Goal: Task Accomplishment & Management: Manage account settings

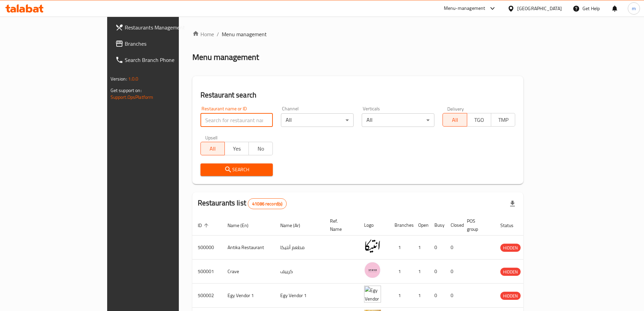
click at [201, 117] on input "search" at bounding box center [237, 120] width 73 height 14
paste input "26188"
type input "26188"
click button "Search" at bounding box center [237, 169] width 73 height 13
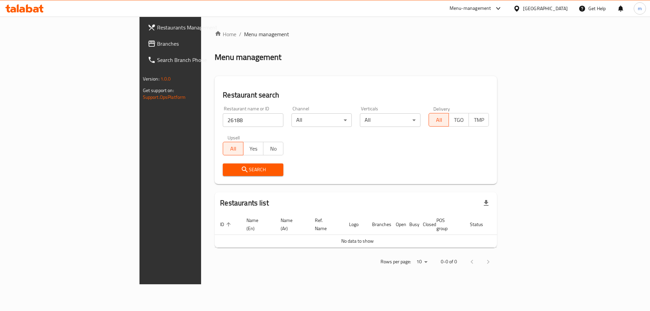
click at [244, 35] on span "Menu management" at bounding box center [266, 34] width 45 height 8
click at [157, 29] on span "Restaurants Management" at bounding box center [200, 27] width 86 height 8
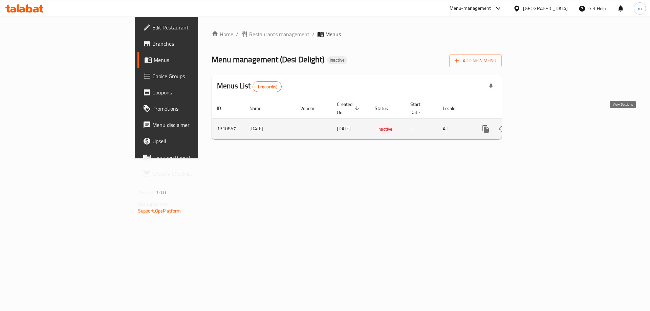
click at [538, 125] on icon "enhanced table" at bounding box center [534, 129] width 8 height 8
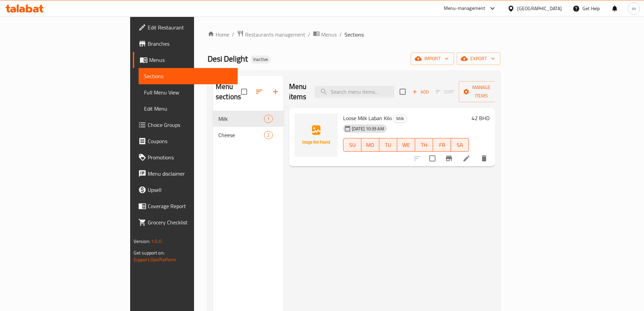
click at [144, 92] on span "Full Menu View" at bounding box center [188, 92] width 88 height 8
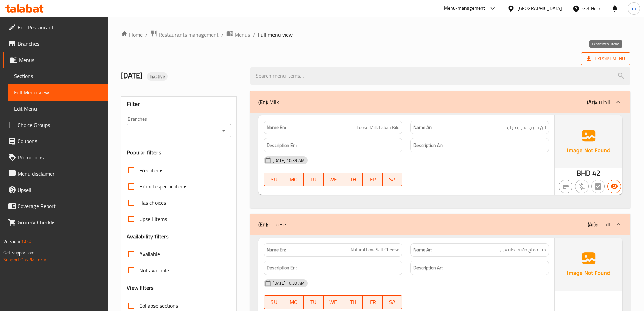
click at [603, 59] on span "Export Menu" at bounding box center [606, 58] width 39 height 8
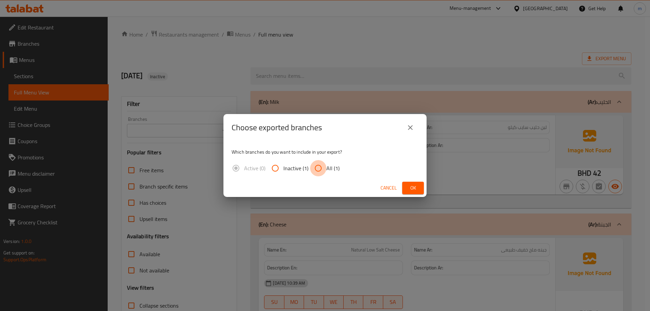
click at [312, 169] on input "All (1)" at bounding box center [318, 168] width 16 height 16
radio input "true"
click at [411, 127] on icon "close" at bounding box center [410, 127] width 5 height 5
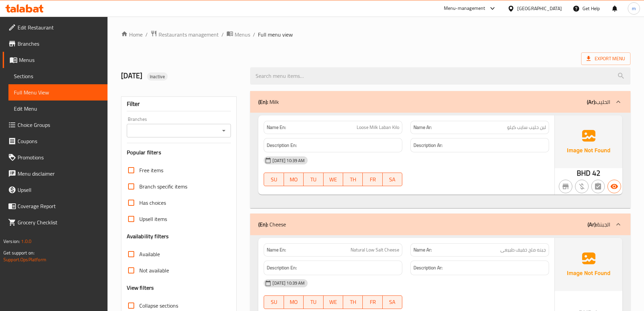
click at [307, 59] on div "Export Menu" at bounding box center [376, 58] width 510 height 13
click at [50, 62] on span "Menus" at bounding box center [60, 60] width 83 height 8
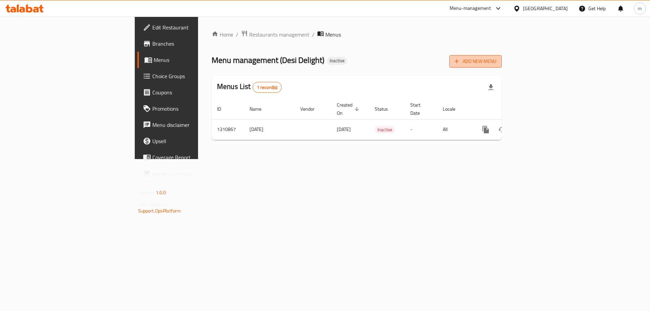
click at [496, 63] on span "Add New Menu" at bounding box center [475, 61] width 42 height 8
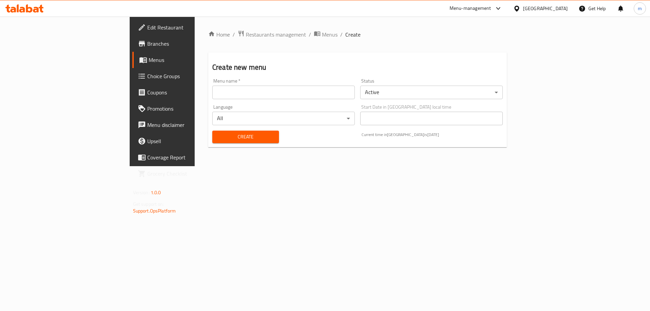
click at [214, 97] on input "text" at bounding box center [283, 93] width 142 height 14
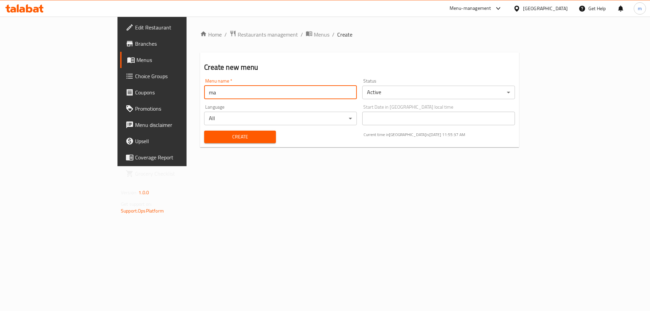
type input "m"
click at [204, 91] on input "maha ahmed 16/9/" at bounding box center [280, 93] width 153 height 14
click at [204, 94] on input "Mahmed 16/9/" at bounding box center [280, 93] width 153 height 14
click at [204, 95] on input "Maha Ahmed 16/9/" at bounding box center [280, 93] width 153 height 14
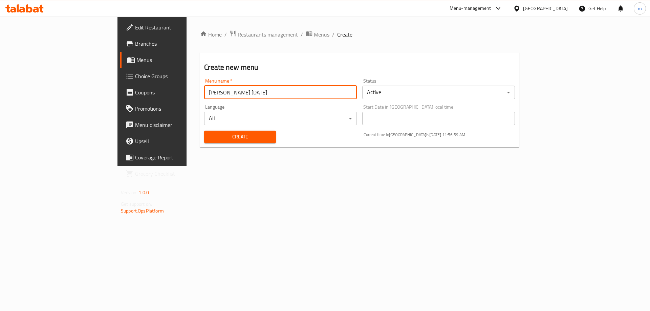
type input "Maha Ahmed 16/9/2025"
click at [227, 140] on span "Create" at bounding box center [239, 137] width 61 height 8
click at [136, 61] on span "Menus" at bounding box center [178, 60] width 84 height 8
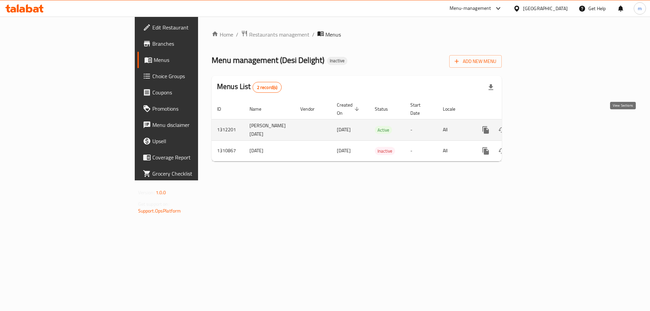
click at [542, 124] on link "enhanced table" at bounding box center [534, 130] width 16 height 16
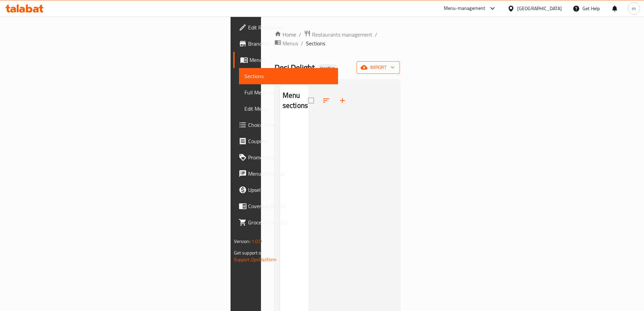
click at [395, 63] on span "import" at bounding box center [378, 67] width 32 height 8
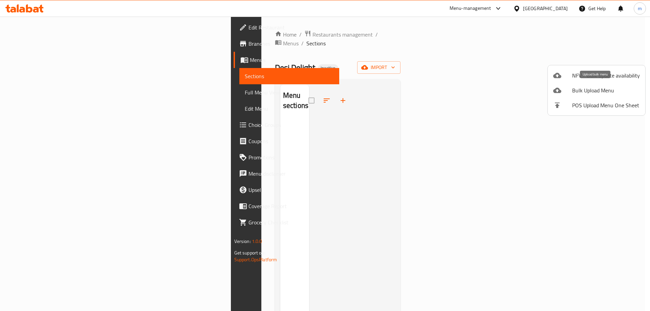
click at [600, 87] on span "Bulk Upload Menu" at bounding box center [606, 90] width 68 height 8
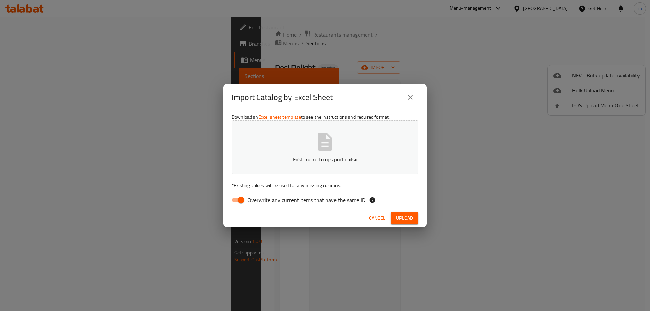
click at [237, 200] on input "Overwrite any current items that have the same ID." at bounding box center [241, 199] width 39 height 13
checkbox input "false"
click at [396, 213] on button "Upload" at bounding box center [404, 218] width 28 height 13
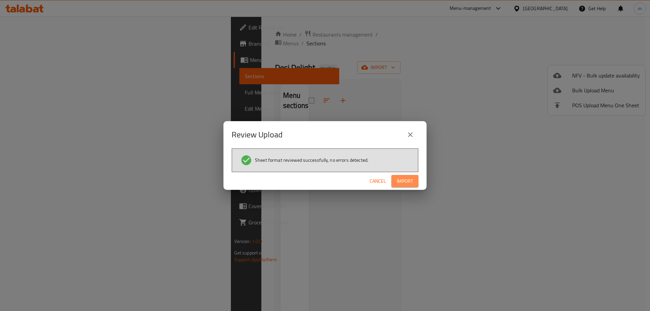
click at [398, 182] on span "Import" at bounding box center [404, 181] width 16 height 8
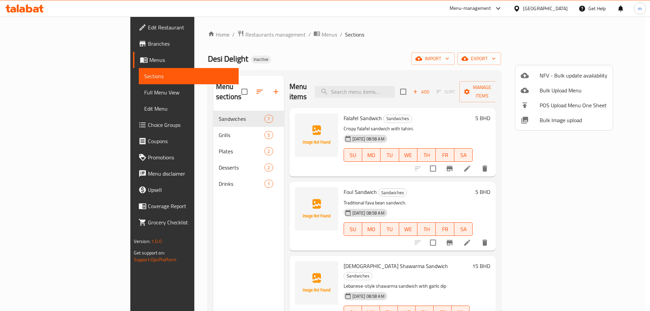
click at [462, 58] on div at bounding box center [325, 155] width 650 height 311
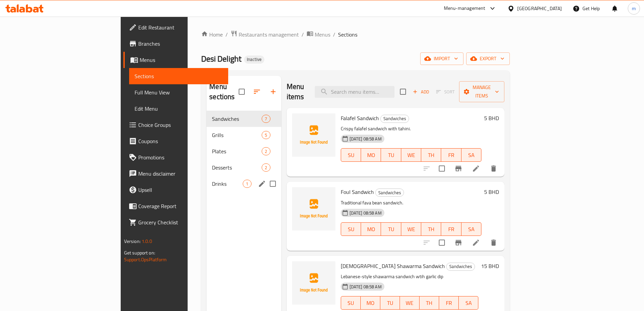
click at [243, 181] on span "1" at bounding box center [247, 184] width 8 height 6
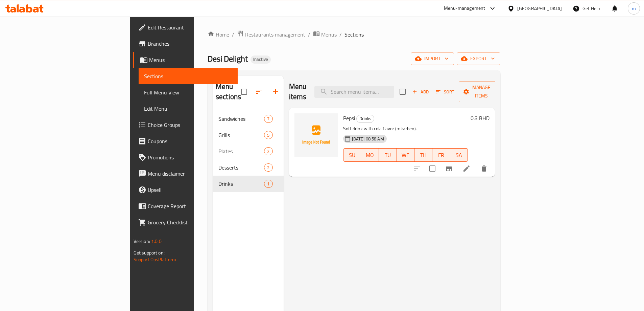
click at [476, 162] on li at bounding box center [466, 168] width 19 height 12
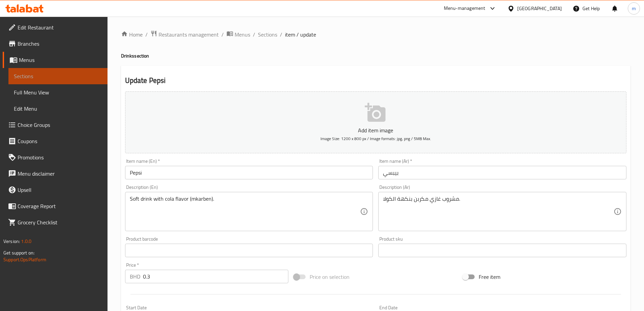
click at [40, 79] on span "Sections" at bounding box center [58, 76] width 88 height 8
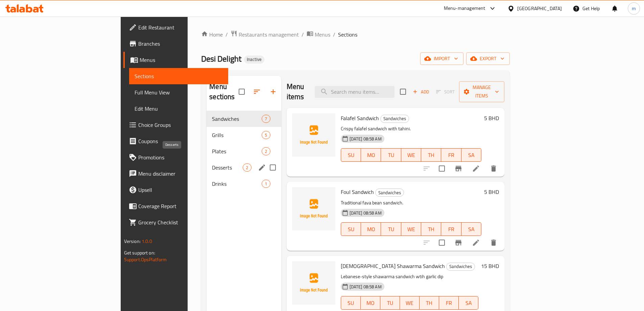
click at [212, 163] on span "Desserts" at bounding box center [227, 167] width 31 height 8
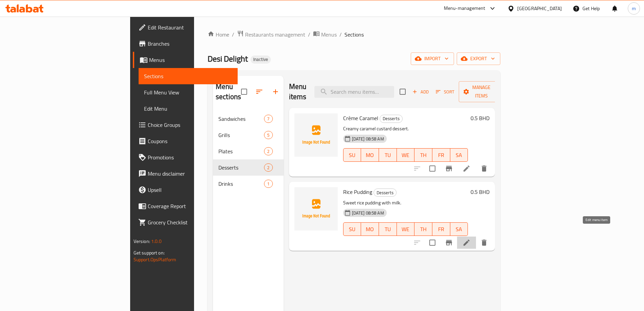
click at [471, 238] on icon at bounding box center [467, 242] width 8 height 8
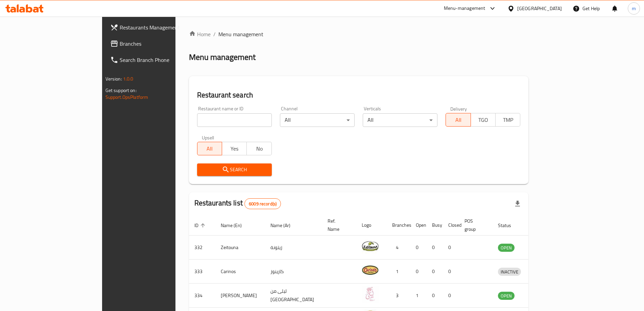
click at [218, 115] on input "search" at bounding box center [234, 120] width 75 height 14
paste input "26188"
type input "26188"
click button "Search" at bounding box center [234, 169] width 75 height 13
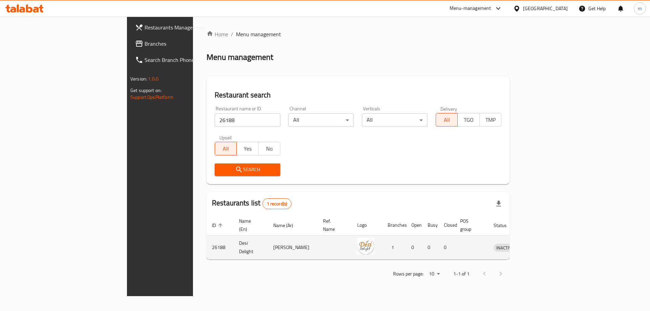
click at [317, 239] on td "enhanced table" at bounding box center [334, 247] width 34 height 24
click at [233, 243] on td "Desi Delight" at bounding box center [250, 247] width 34 height 24
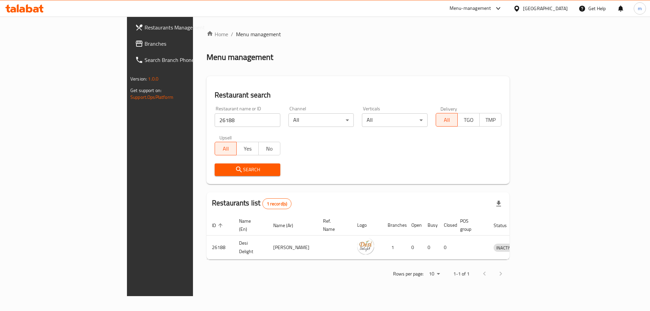
click at [144, 25] on span "Restaurants Management" at bounding box center [187, 27] width 86 height 8
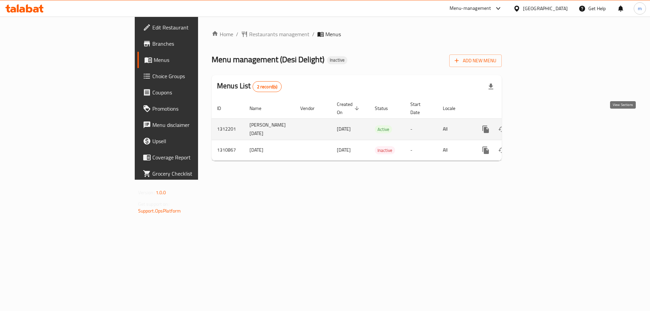
click at [538, 125] on icon "enhanced table" at bounding box center [534, 129] width 8 height 8
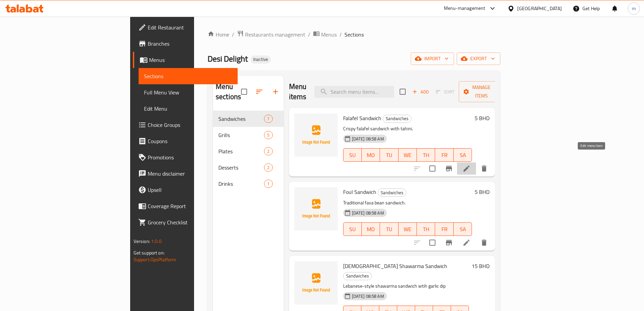
click at [471, 164] on icon at bounding box center [467, 168] width 8 height 8
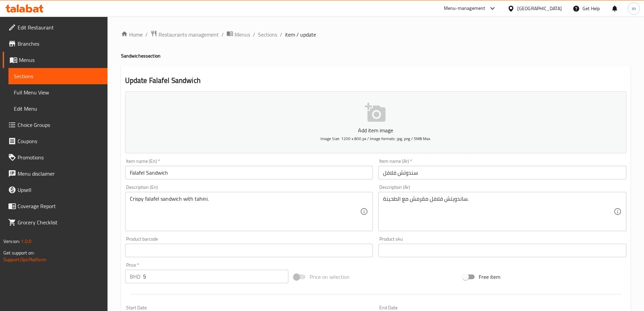
click at [30, 73] on span "Sections" at bounding box center [58, 76] width 88 height 8
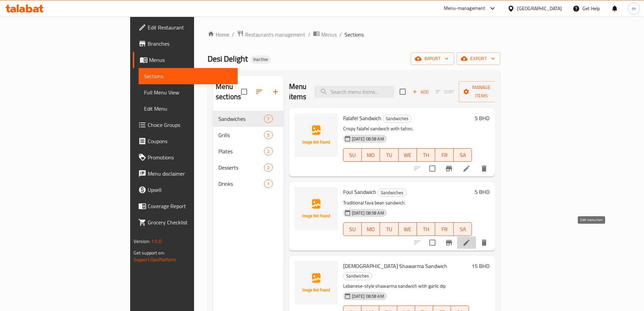
click at [470, 240] on icon at bounding box center [467, 243] width 6 height 6
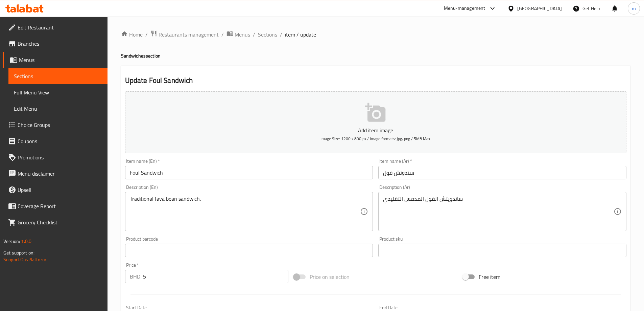
click at [410, 173] on input "سندوتش فول" at bounding box center [503, 173] width 248 height 14
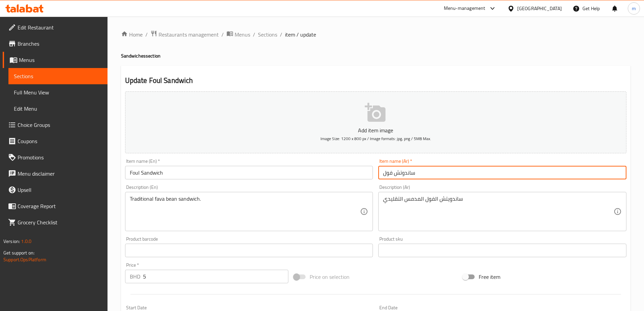
click at [402, 173] on input "ساندوتش فول" at bounding box center [503, 173] width 248 height 14
type input "ساندويتش فول"
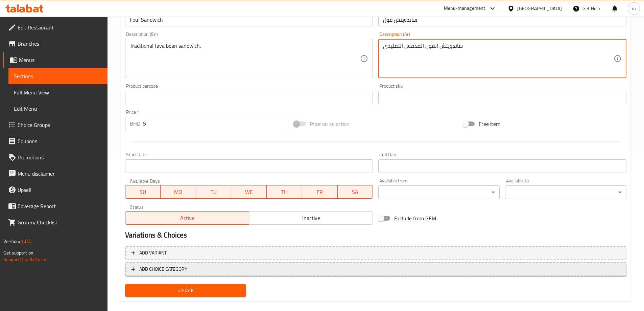
scroll to position [162, 0]
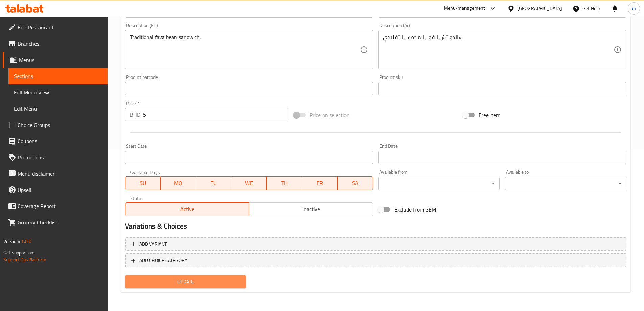
click at [190, 286] on span "Update" at bounding box center [186, 281] width 111 height 8
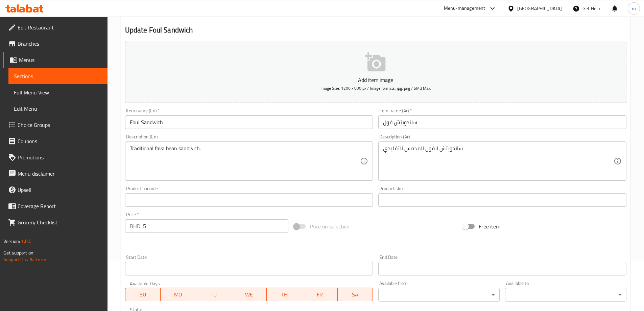
scroll to position [26, 0]
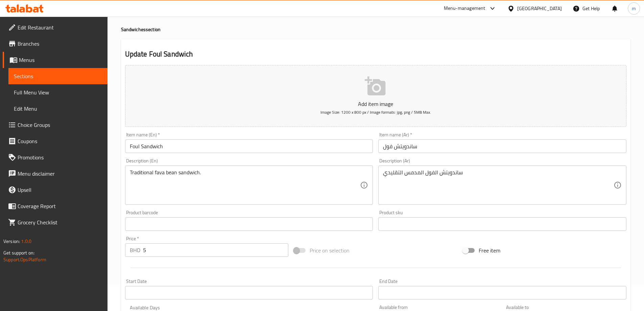
click at [73, 78] on span "Sections" at bounding box center [58, 76] width 88 height 8
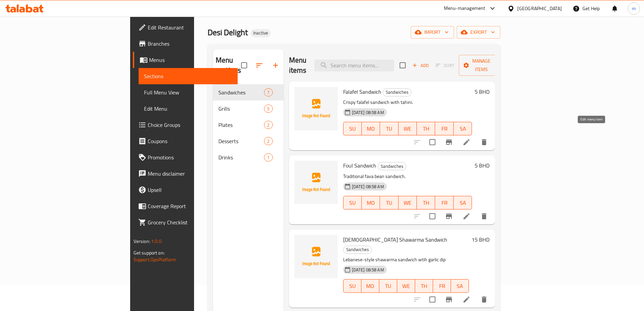
click at [471, 138] on icon at bounding box center [467, 142] width 8 height 8
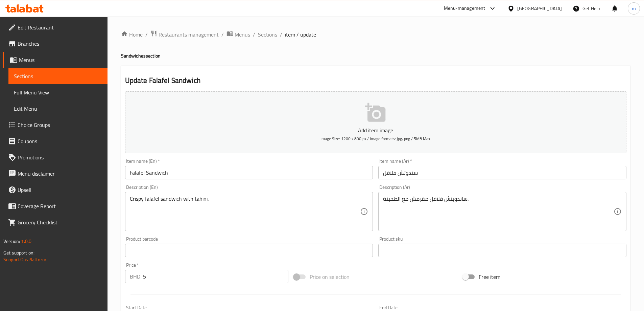
click at [412, 172] on input "سندوتش فلافل" at bounding box center [503, 173] width 248 height 14
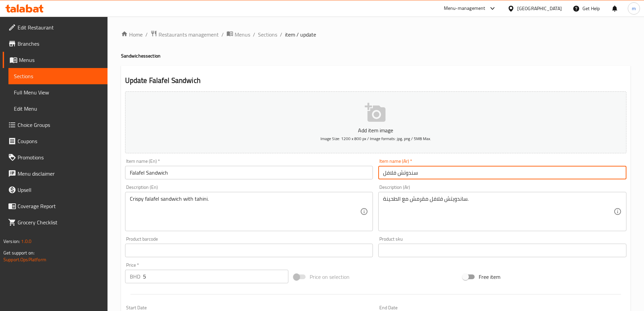
click at [414, 173] on input "سندوتش فلافل" at bounding box center [503, 173] width 248 height 14
click at [405, 173] on input "ساندوتش فلافل" at bounding box center [503, 173] width 248 height 14
click at [433, 175] on input "ساندويتش فلافل" at bounding box center [503, 173] width 248 height 14
click at [406, 173] on input "ساندويتش فلافل" at bounding box center [503, 173] width 248 height 14
click at [440, 175] on input "ساندويتش فلافل" at bounding box center [503, 173] width 248 height 14
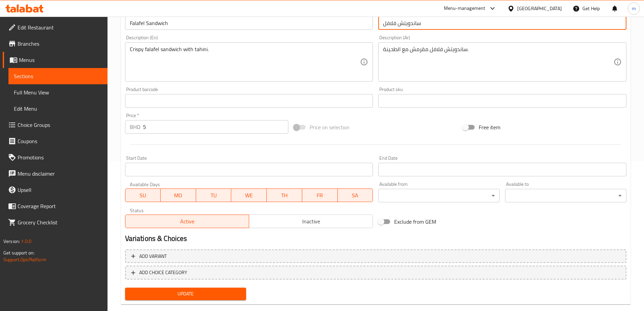
scroll to position [162, 0]
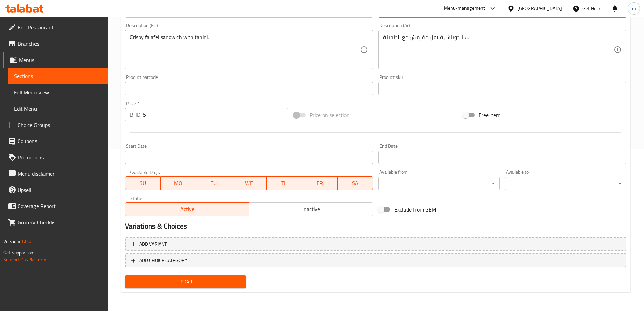
type input "ساندويتش فلافل"
click at [197, 283] on span "Update" at bounding box center [186, 281] width 111 height 8
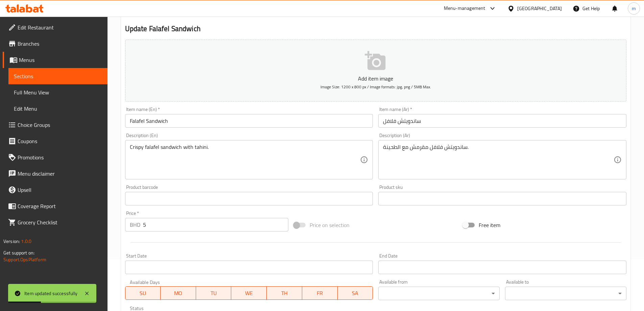
scroll to position [94, 0]
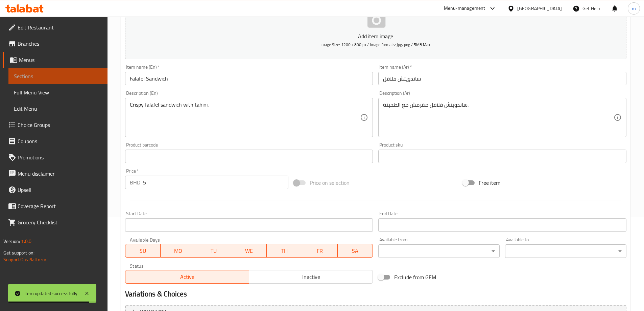
click at [32, 71] on link "Sections" at bounding box center [57, 76] width 99 height 16
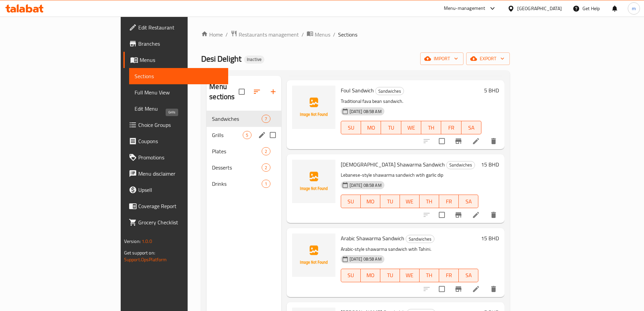
click at [212, 131] on span "Grills" at bounding box center [227, 135] width 31 height 8
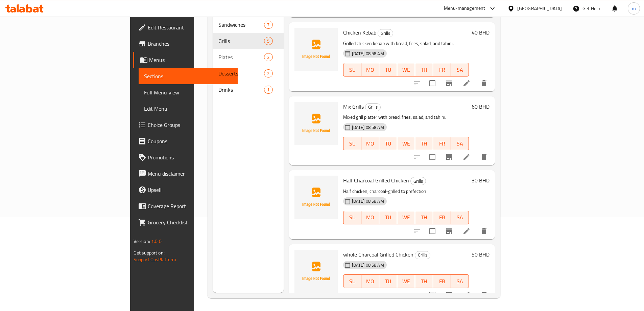
scroll to position [95, 0]
click at [471, 290] on icon at bounding box center [467, 294] width 8 height 8
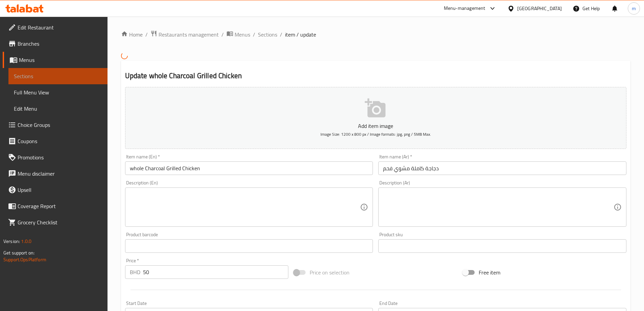
click at [48, 74] on span "Sections" at bounding box center [58, 76] width 88 height 8
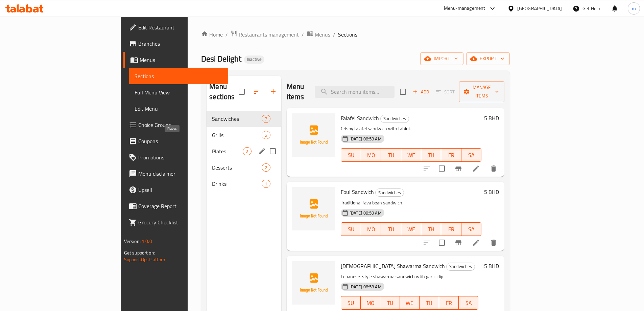
click at [212, 147] on span "Plates" at bounding box center [227, 151] width 31 height 8
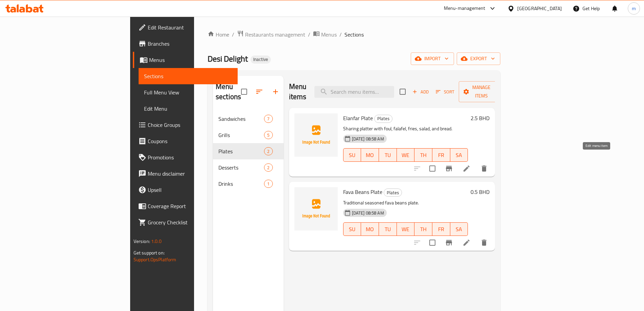
click at [470, 165] on icon at bounding box center [467, 168] width 6 height 6
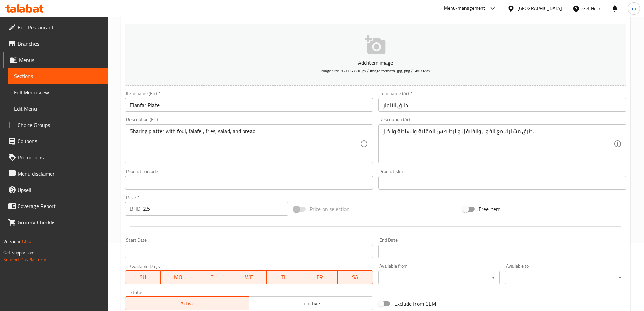
scroll to position [34, 0]
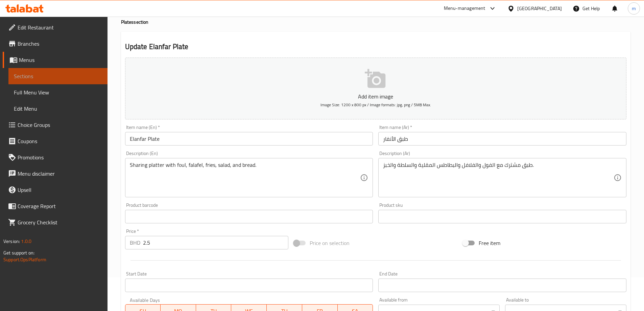
click at [61, 70] on link "Sections" at bounding box center [57, 76] width 99 height 16
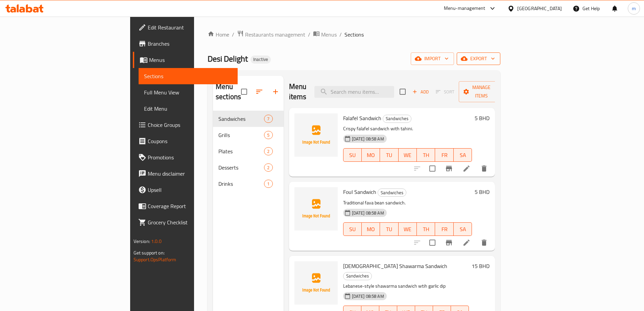
click at [501, 53] on button "export" at bounding box center [479, 58] width 44 height 13
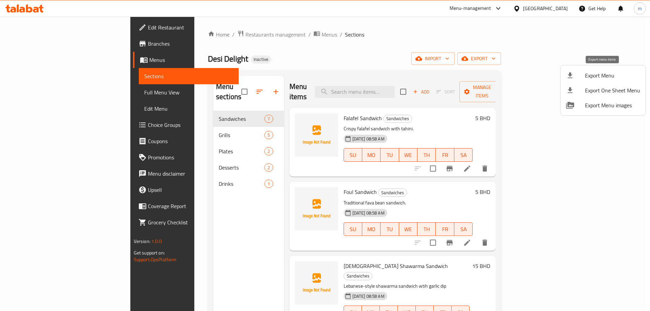
click at [584, 72] on div at bounding box center [575, 75] width 19 height 8
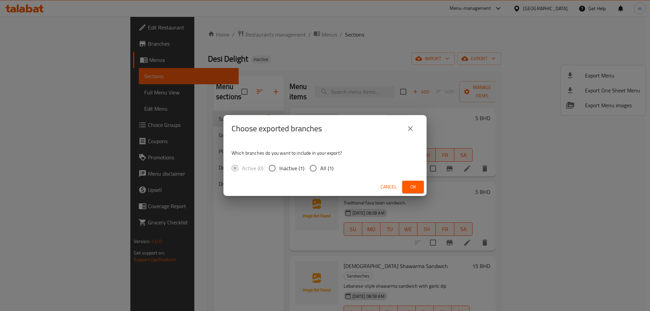
click at [319, 169] on input "All (1)" at bounding box center [313, 168] width 14 height 14
radio input "true"
click at [411, 183] on span "Ok" at bounding box center [412, 187] width 11 height 8
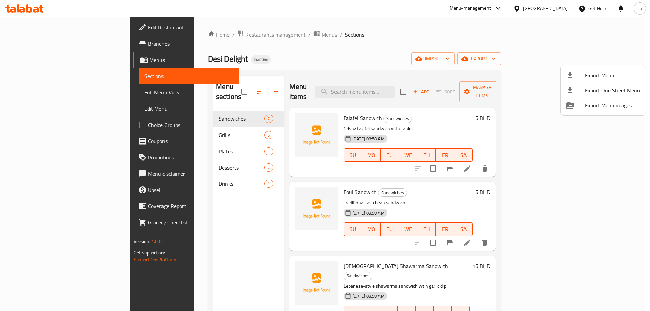
click at [44, 94] on div at bounding box center [325, 155] width 650 height 311
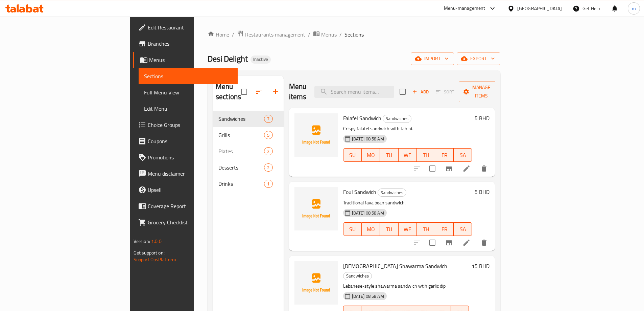
click at [144, 91] on span "Full Menu View" at bounding box center [188, 92] width 88 height 8
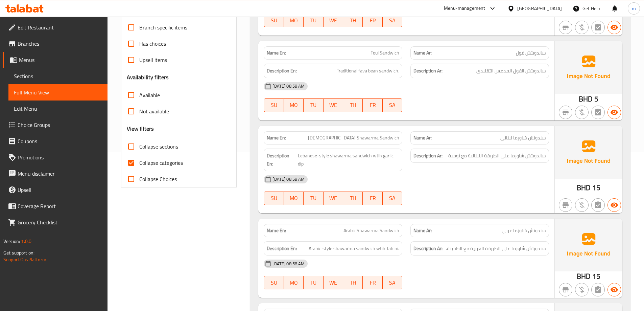
scroll to position [169, 0]
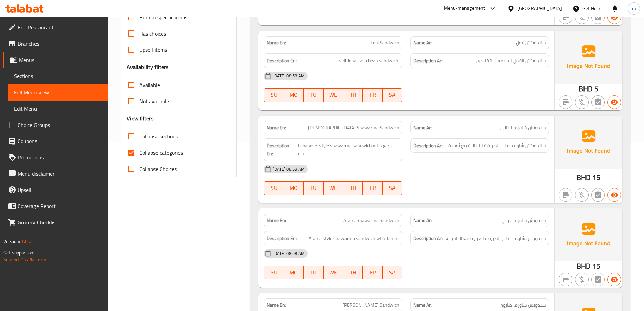
click at [128, 150] on input "Collapse categories" at bounding box center [131, 152] width 16 height 16
checkbox input "false"
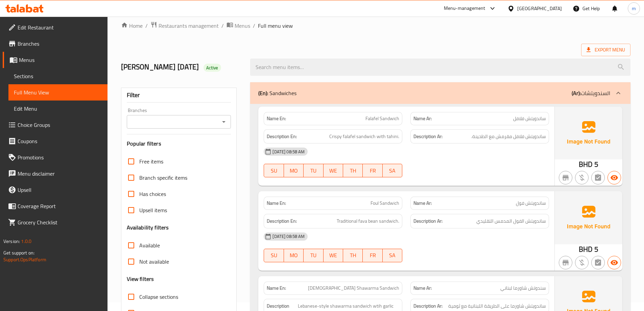
scroll to position [0, 0]
